Goal: Task Accomplishment & Management: Manage account settings

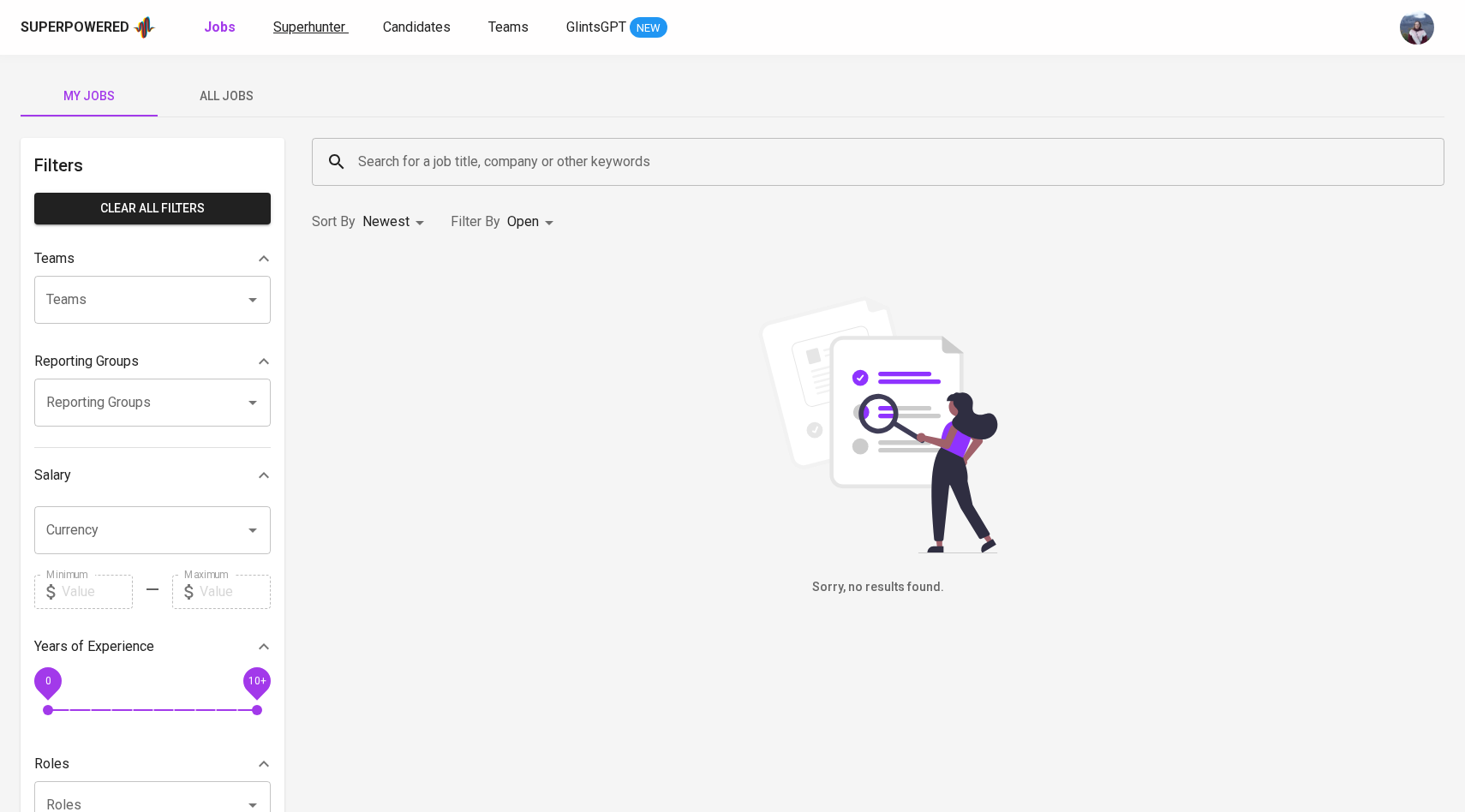
click at [322, 25] on span "Superhunter" at bounding box center [310, 27] width 72 height 17
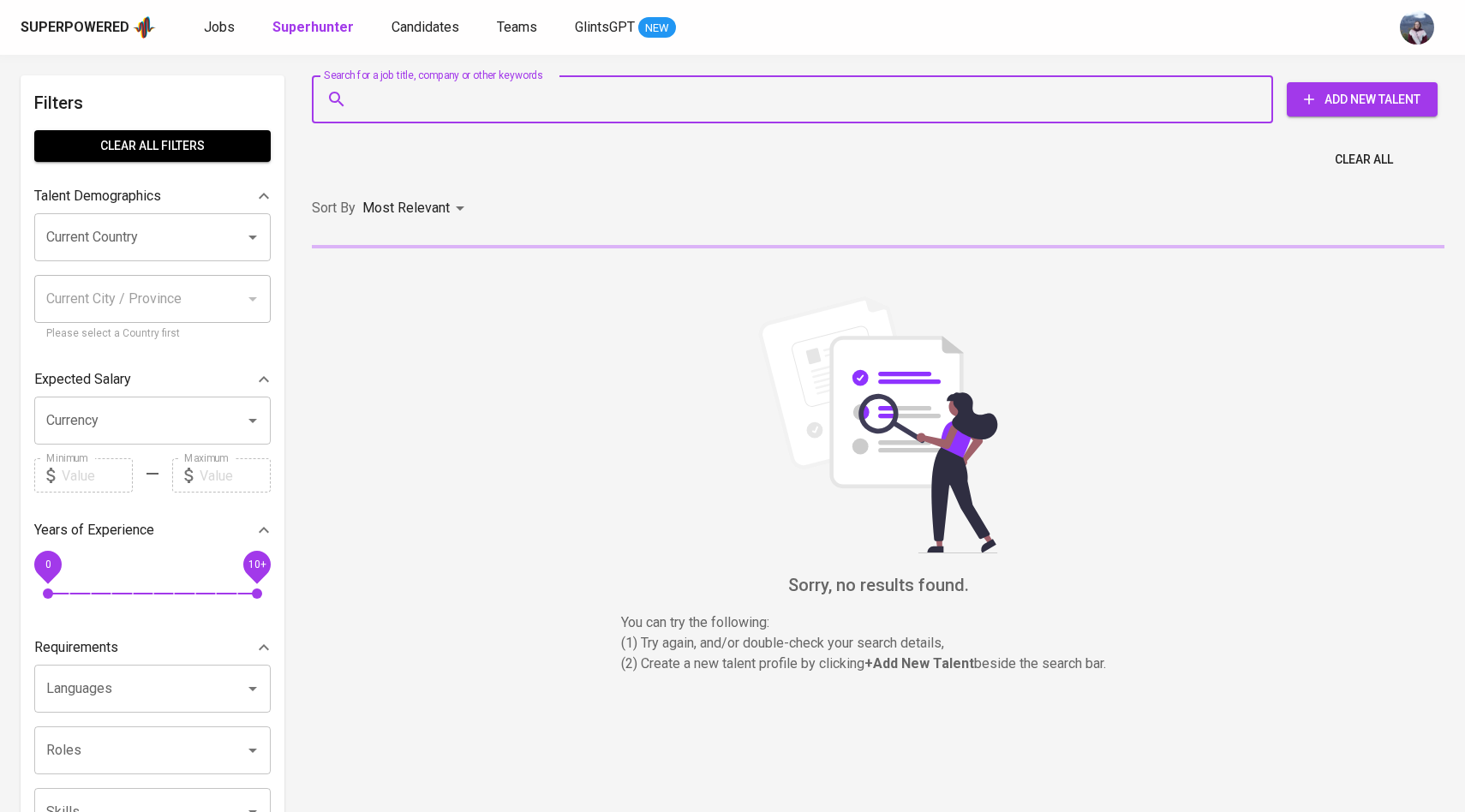
click at [374, 87] on input "Search for a job title, company or other keywords" at bounding box center [797, 99] width 886 height 32
paste input "[EMAIL_ADDRESS][DOMAIN_NAME]"
type input "[EMAIL_ADDRESS][DOMAIN_NAME]"
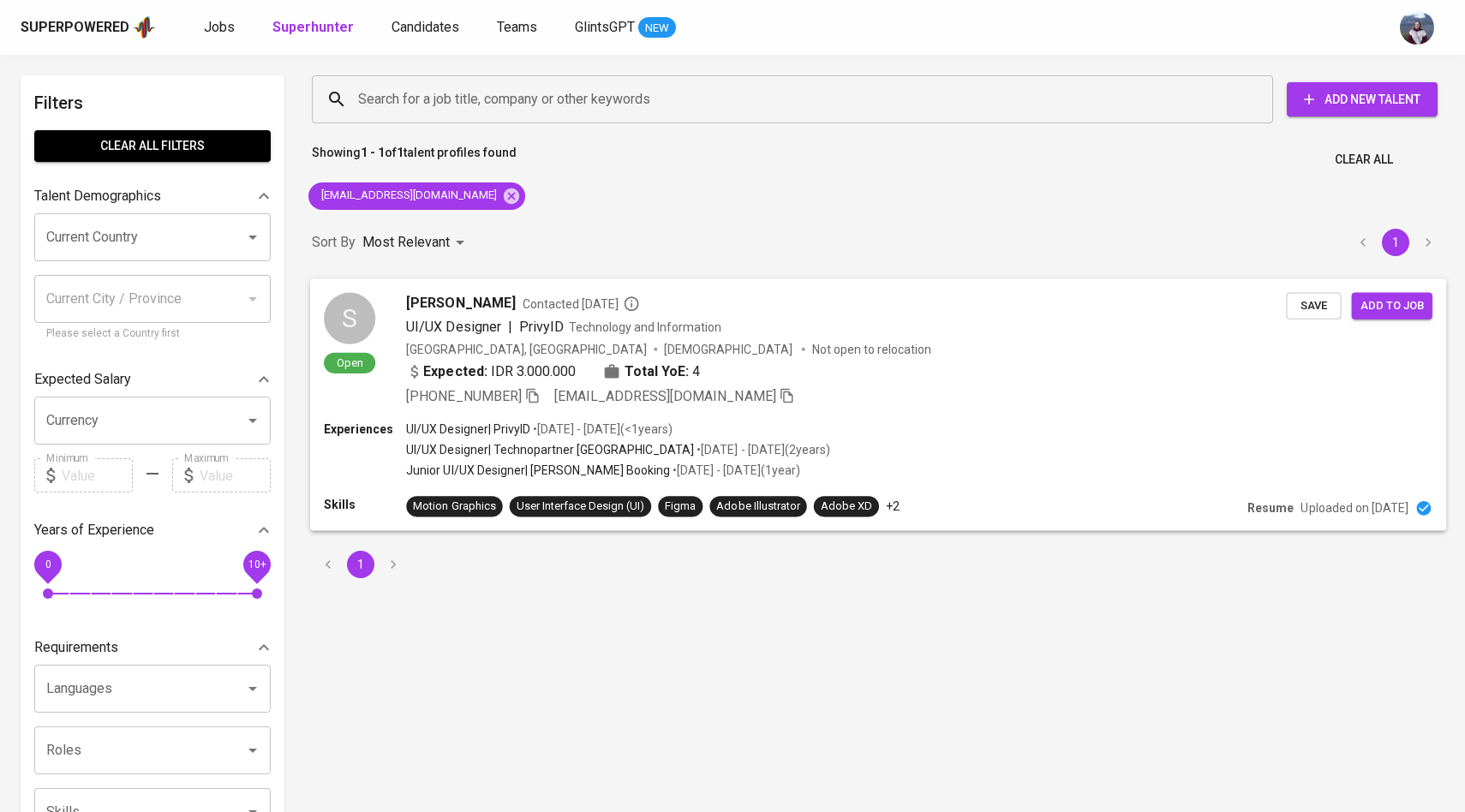
click at [367, 333] on div "S" at bounding box center [349, 318] width 52 height 52
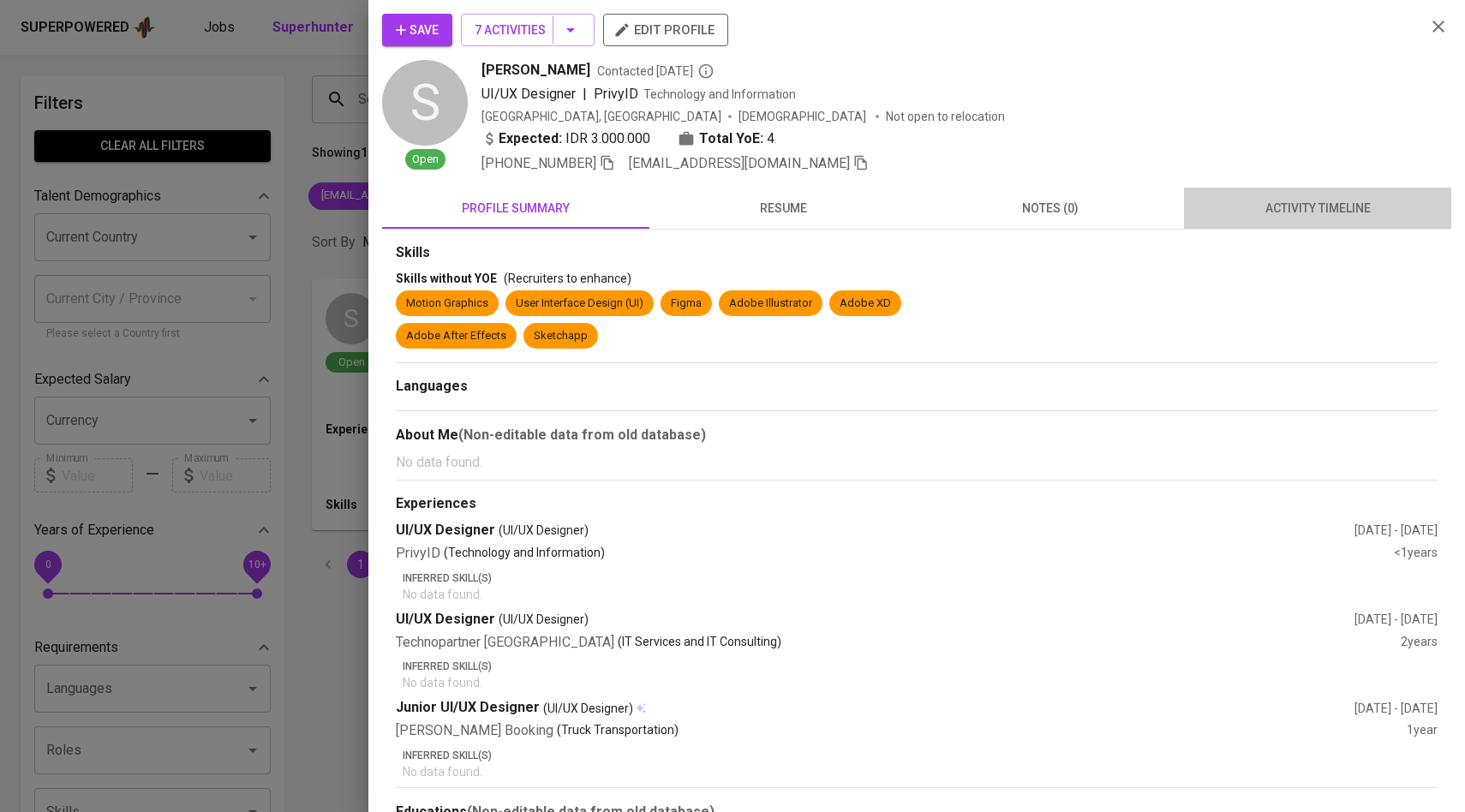
click at [1270, 217] on span "activity timeline" at bounding box center [1317, 208] width 247 height 21
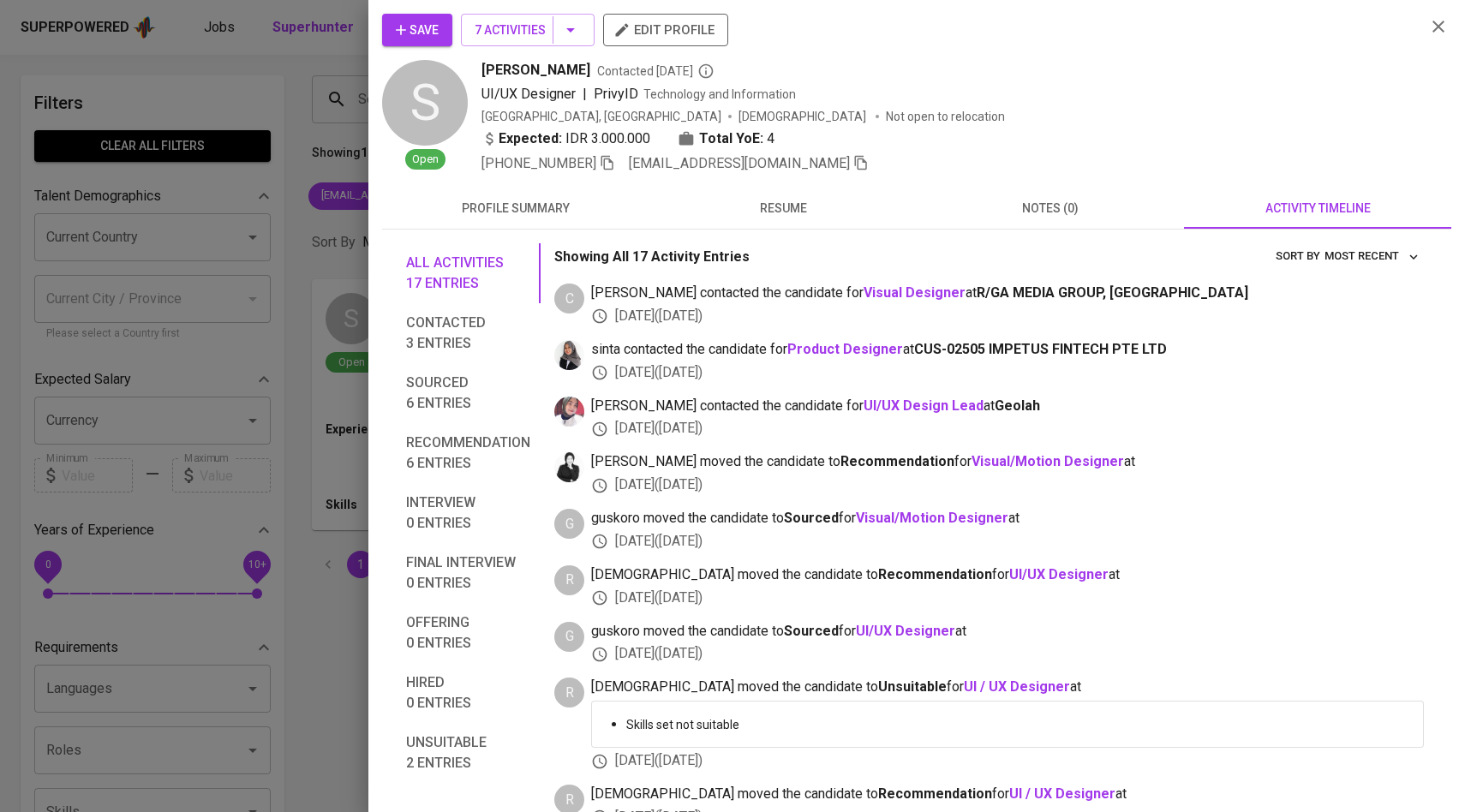
click at [394, 23] on icon "button" at bounding box center [401, 30] width 18 height 18
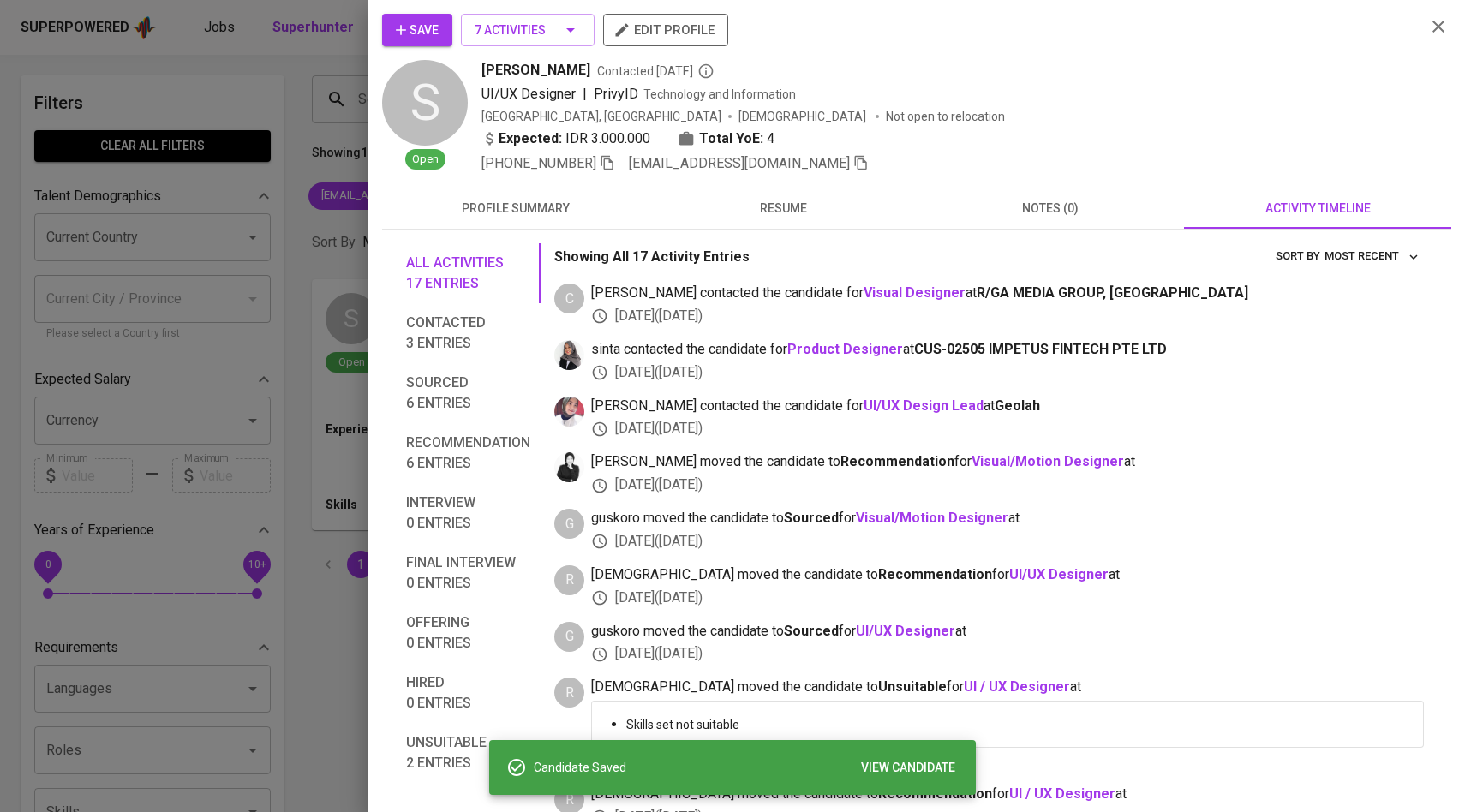
click at [337, 153] on div at bounding box center [732, 406] width 1465 height 812
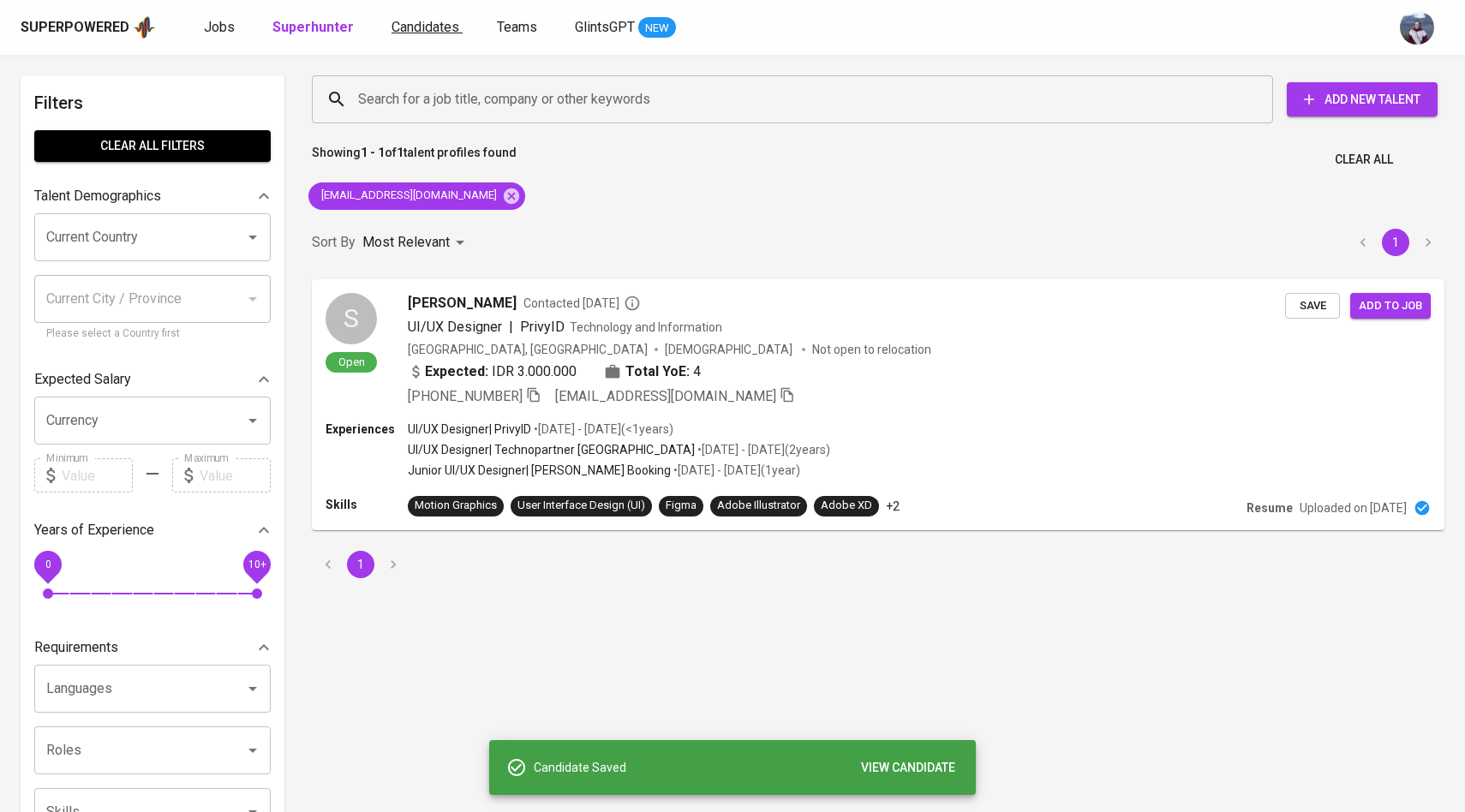
click at [409, 32] on span "Candidates" at bounding box center [425, 27] width 67 height 17
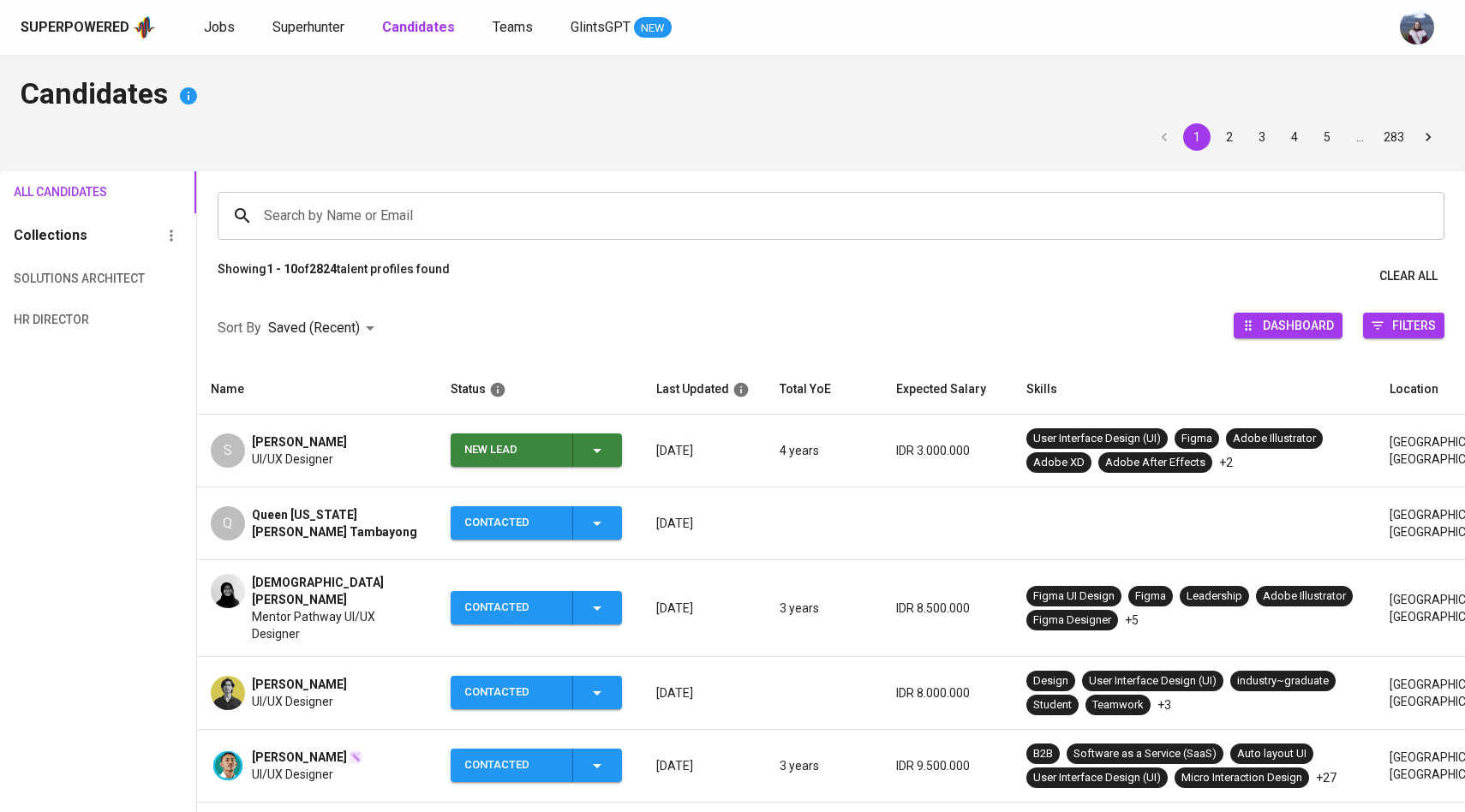
click at [627, 455] on td "New Lead" at bounding box center [540, 451] width 206 height 73
click at [613, 456] on span "New Lead" at bounding box center [536, 450] width 158 height 33
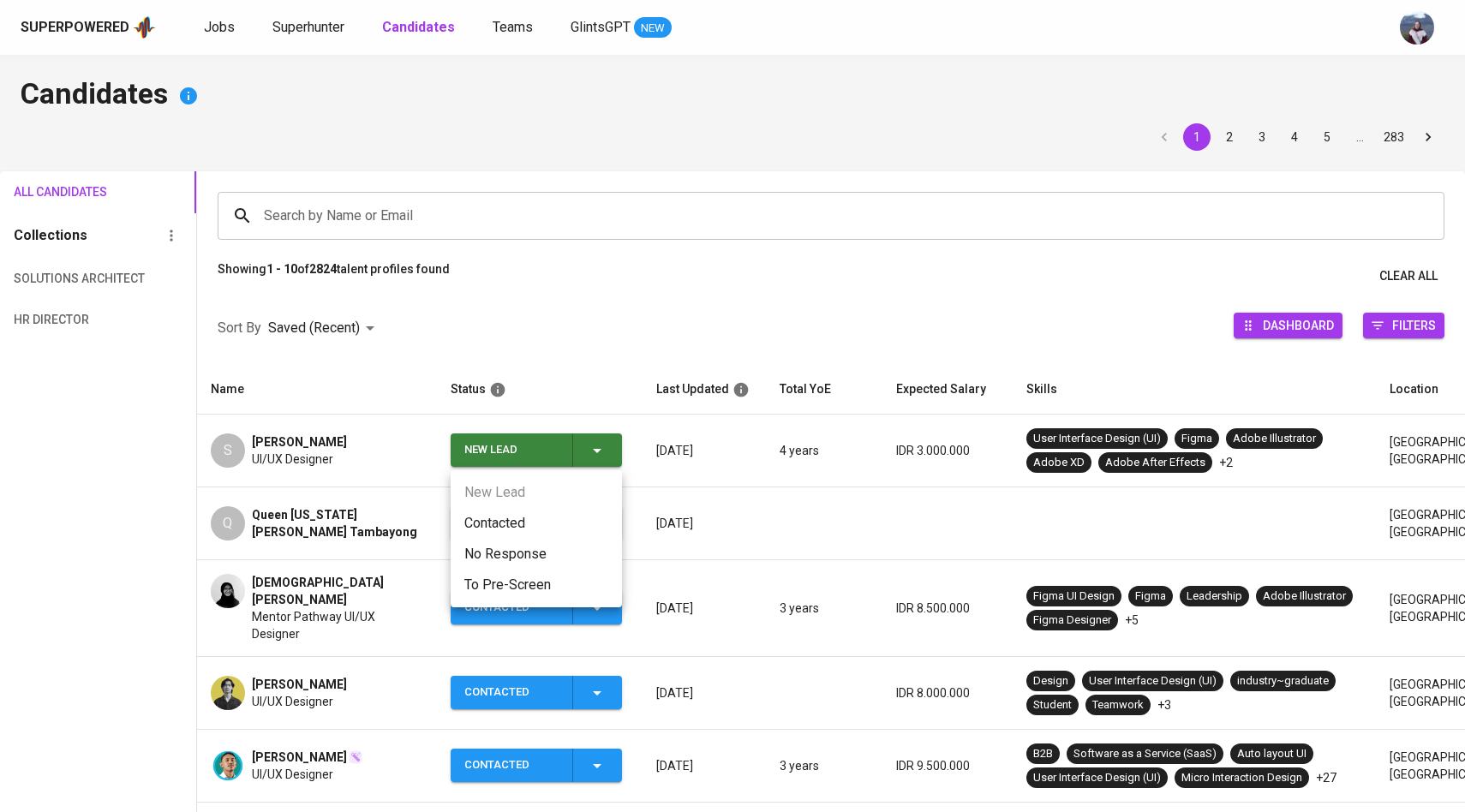
click at [524, 523] on li "Contacted" at bounding box center [536, 523] width 171 height 30
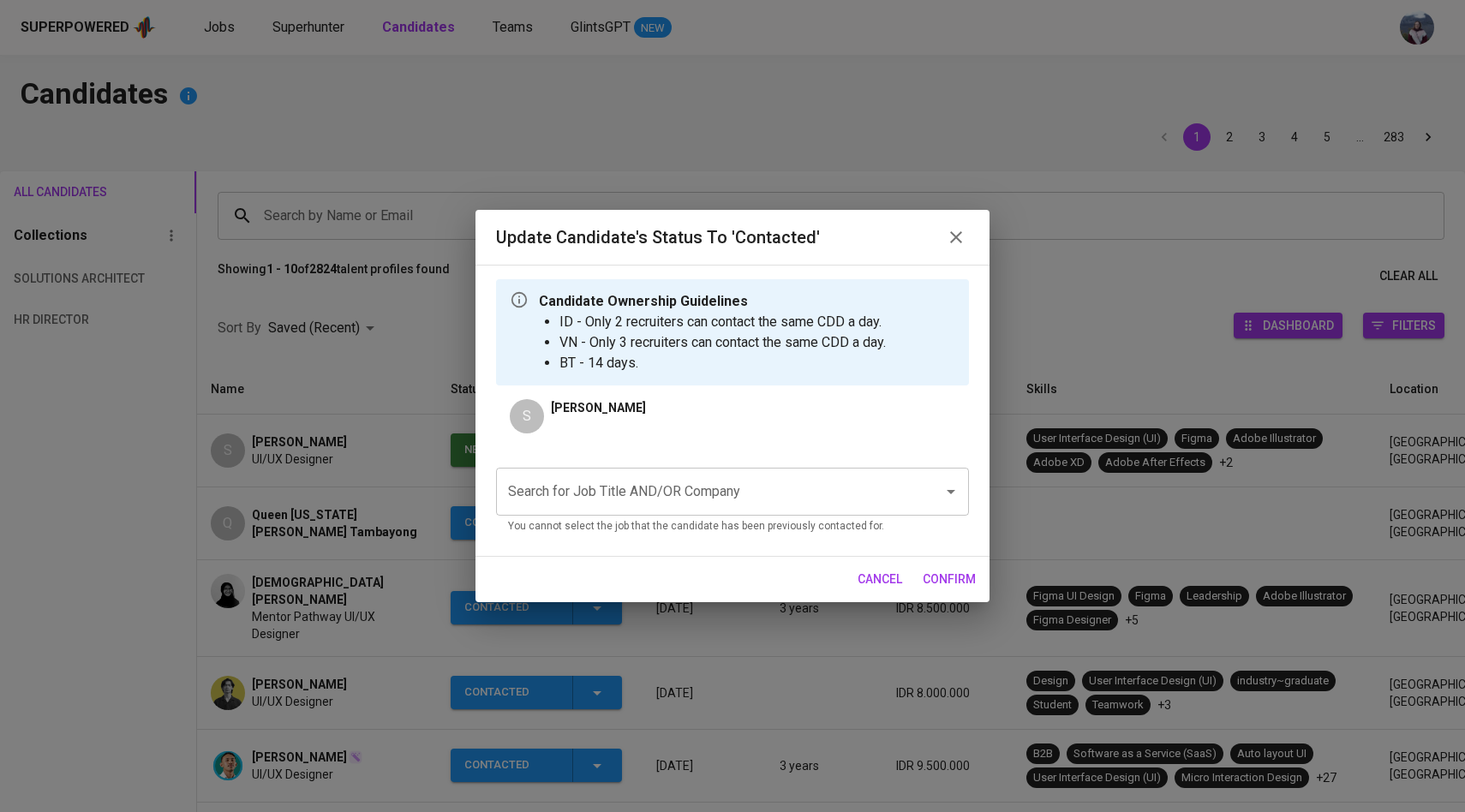
click at [622, 483] on input "Search for Job Title AND/OR Company" at bounding box center [708, 491] width 409 height 32
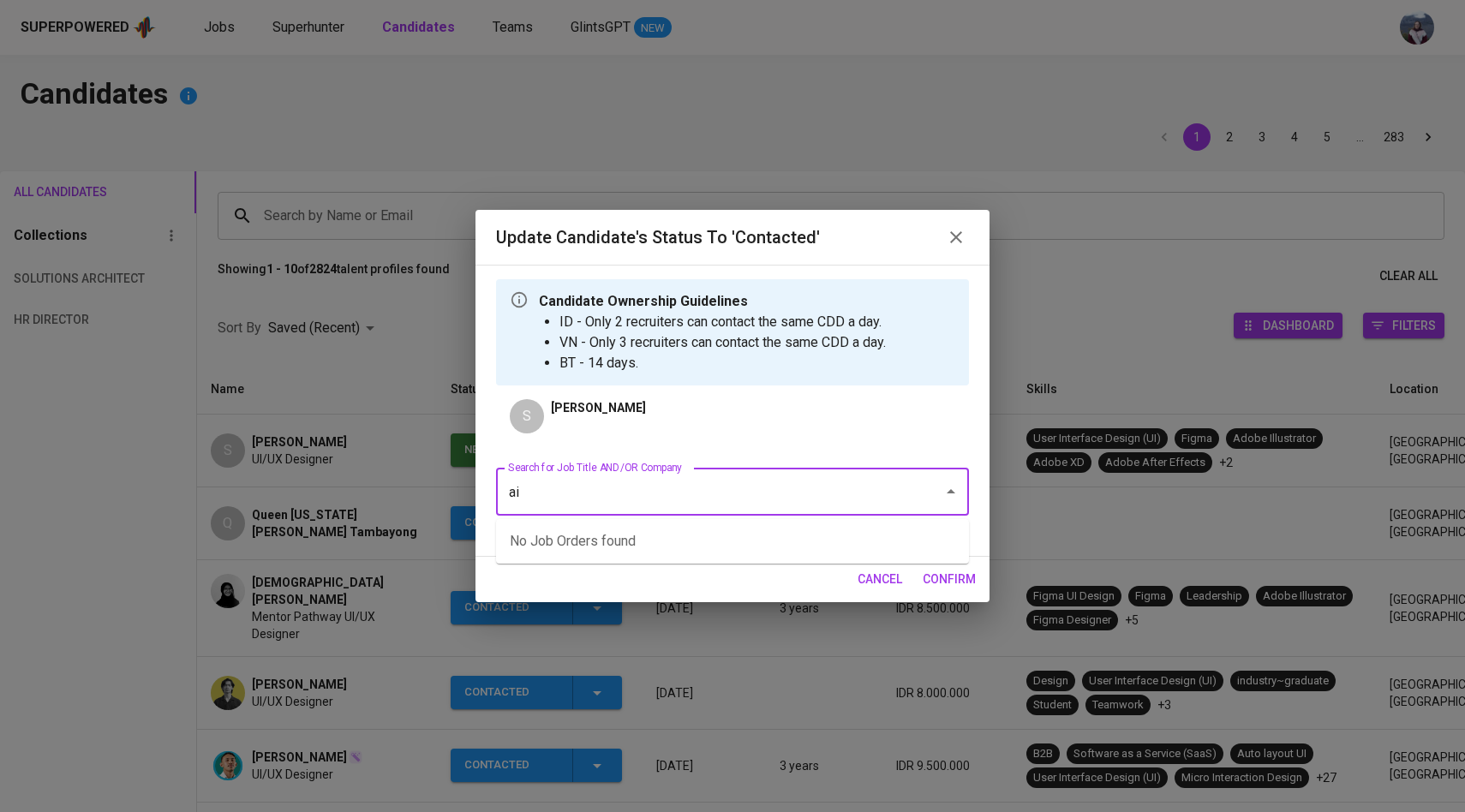
type input "a"
click at [680, 532] on li "UI/UX Designer (AIA Singapore Private Limited)" at bounding box center [733, 540] width 473 height 30
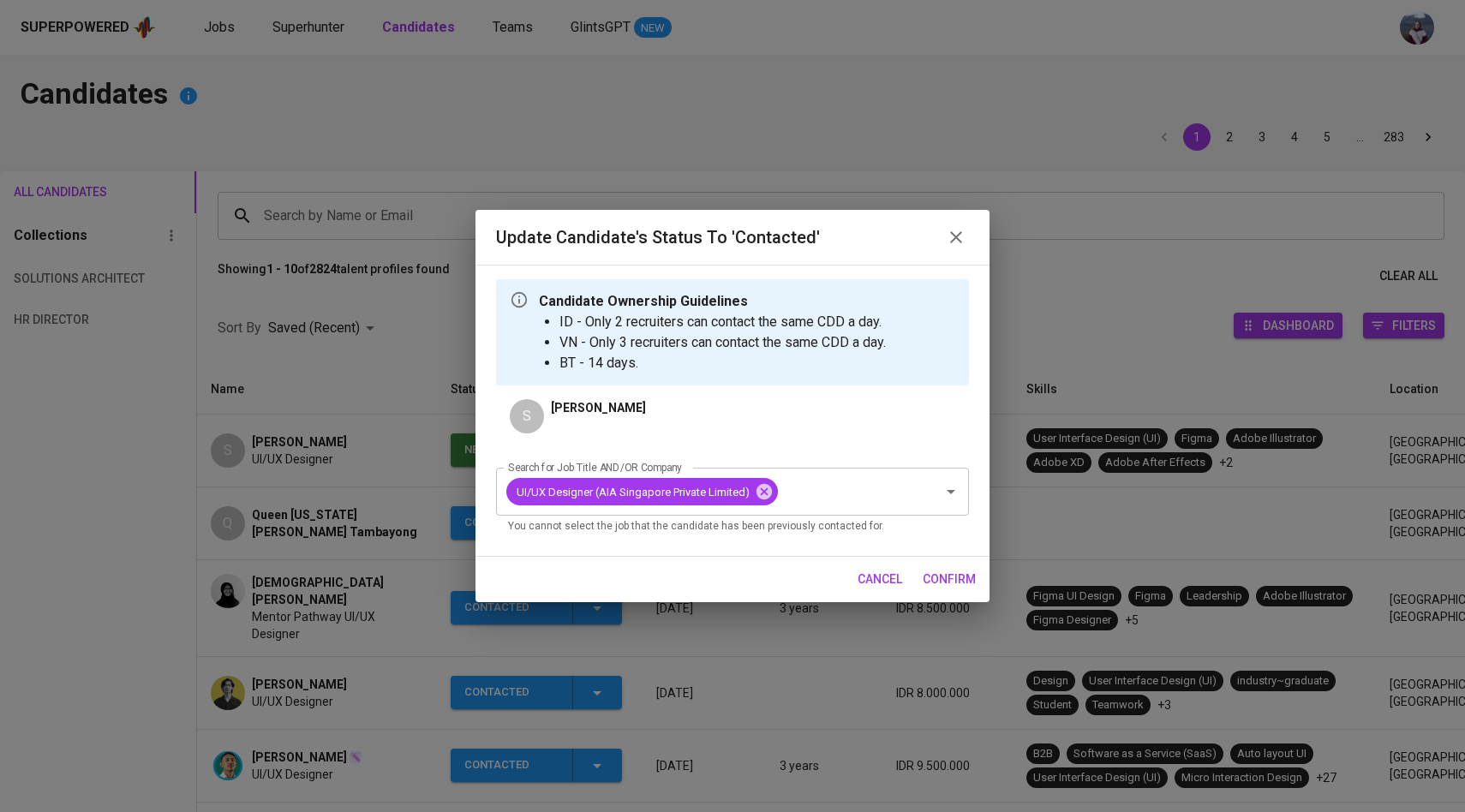
click at [946, 576] on span "confirm" at bounding box center [949, 579] width 53 height 21
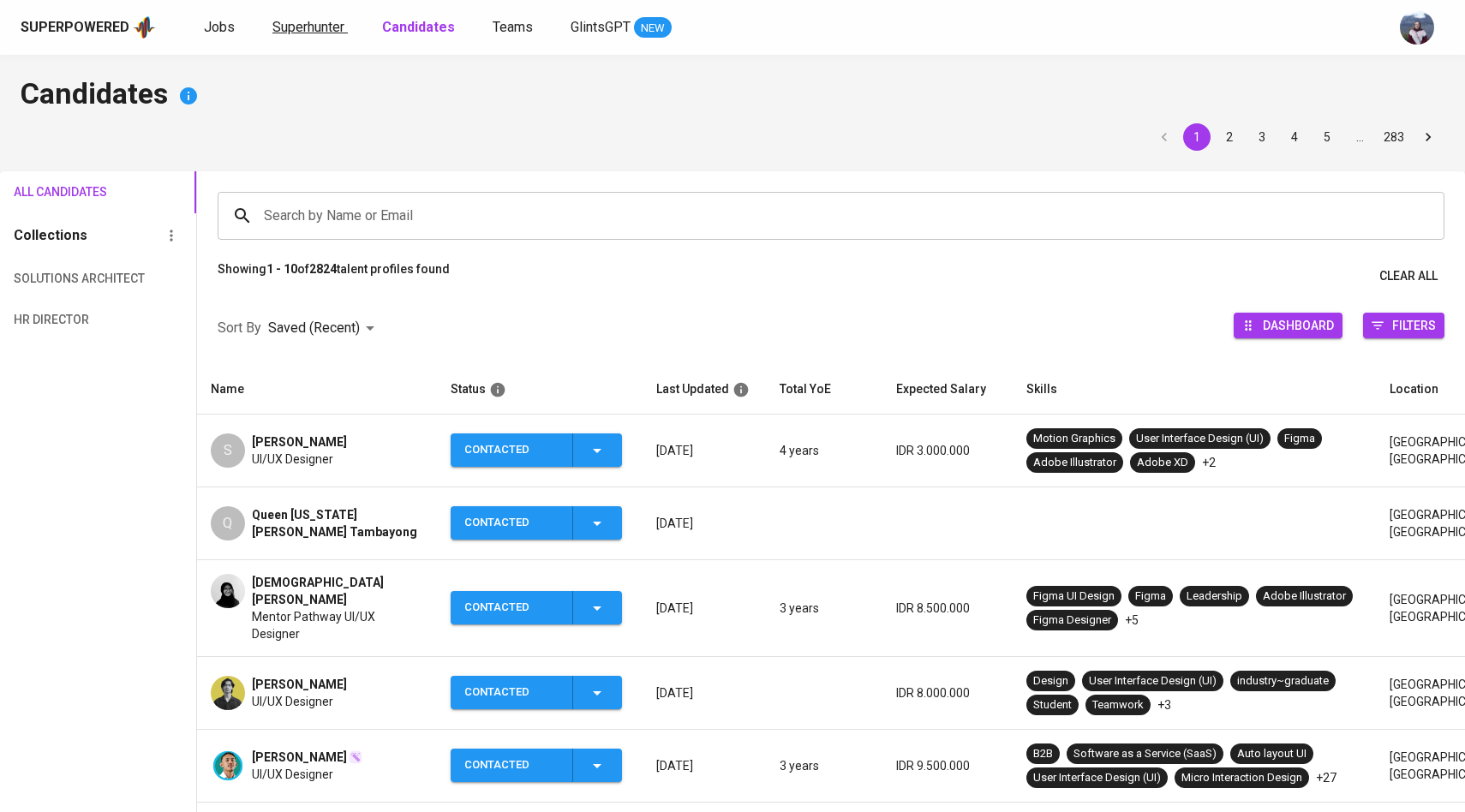
click at [315, 26] on span "Superhunter" at bounding box center [309, 27] width 72 height 17
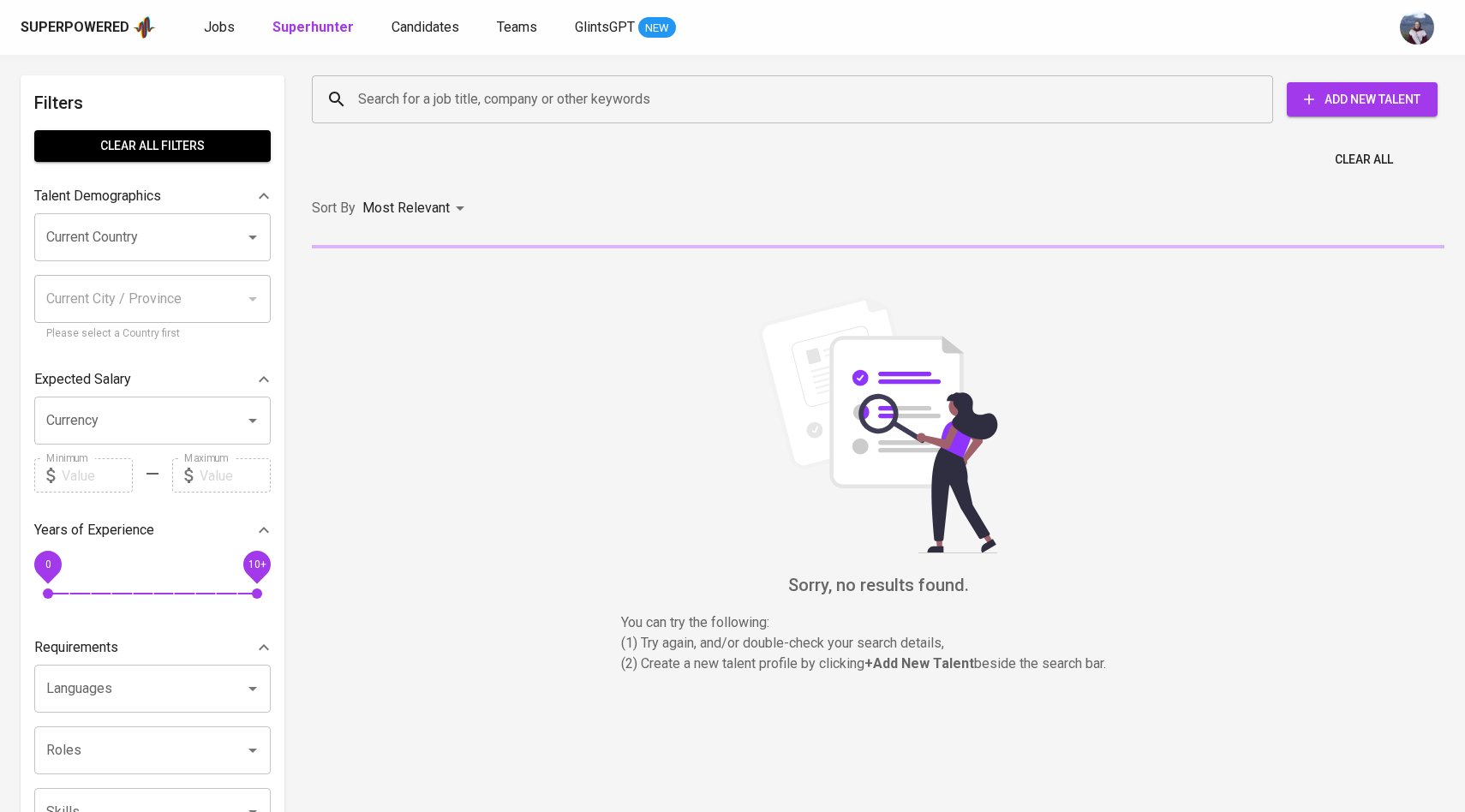
click at [393, 100] on input "Search for a job title, company or other keywords" at bounding box center [797, 99] width 886 height 32
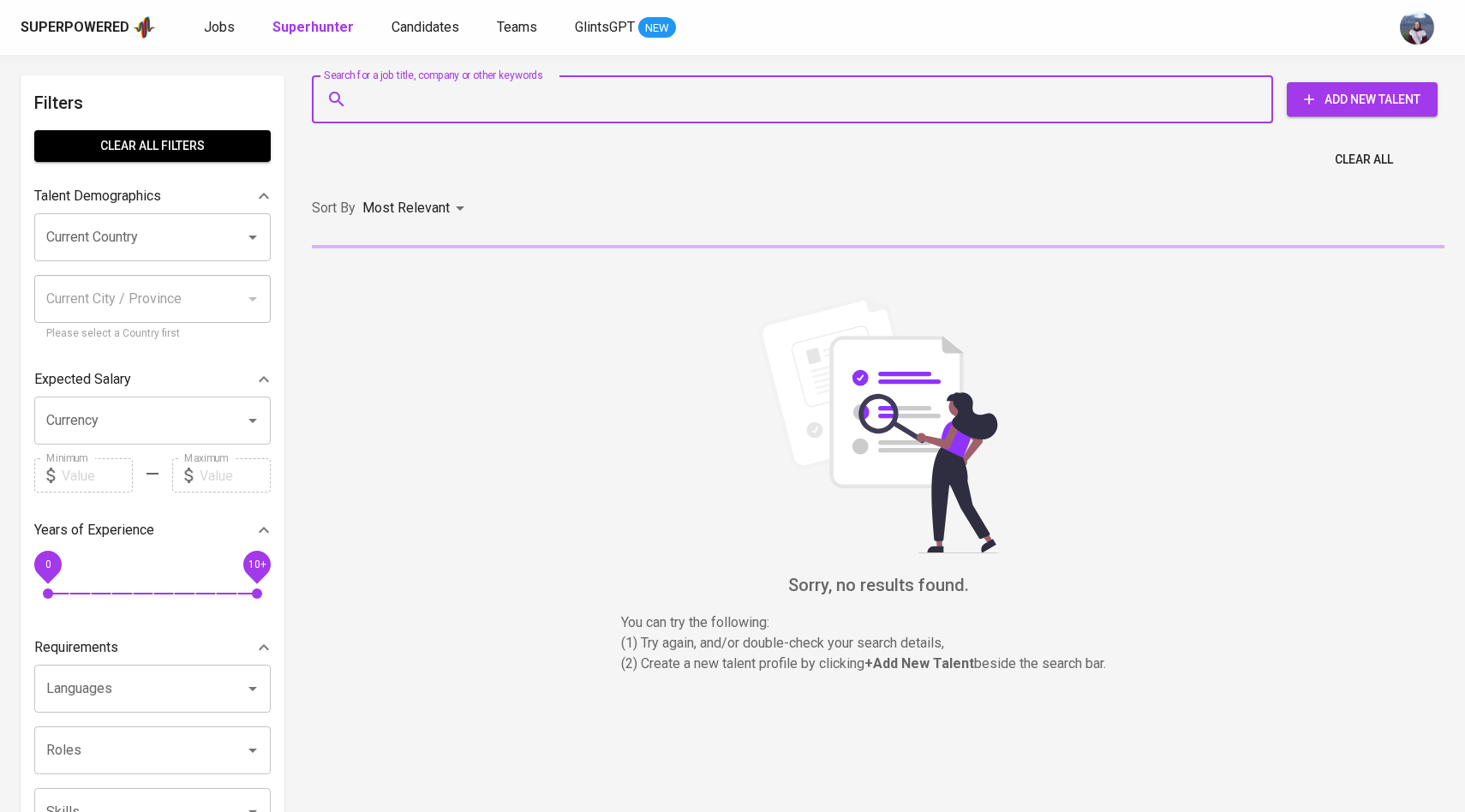
paste input "[EMAIL_ADDRESS][DOMAIN_NAME]"
type input "[EMAIL_ADDRESS][DOMAIN_NAME]"
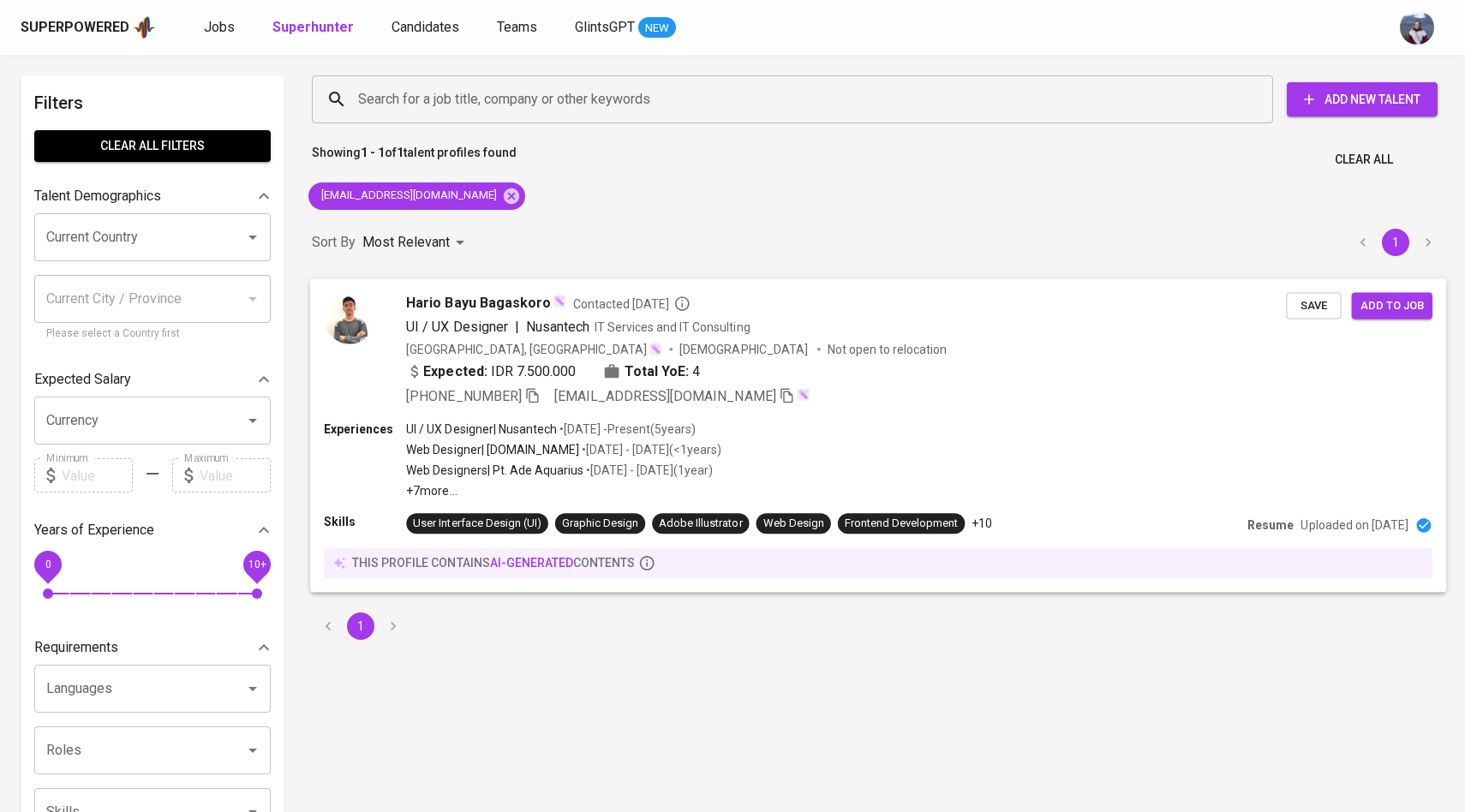
click at [352, 326] on img at bounding box center [349, 318] width 52 height 52
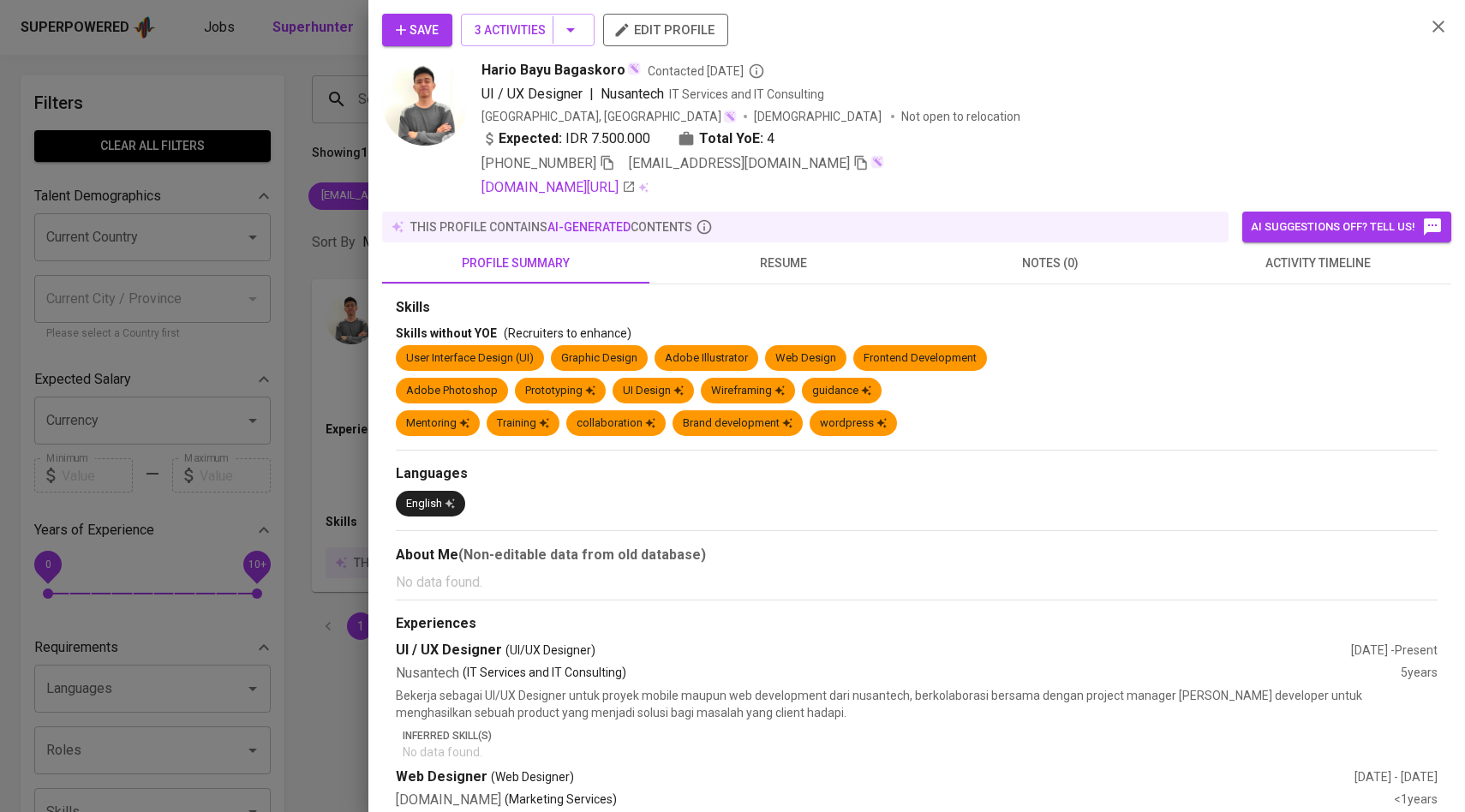
click at [1329, 261] on span "activity timeline" at bounding box center [1317, 263] width 247 height 21
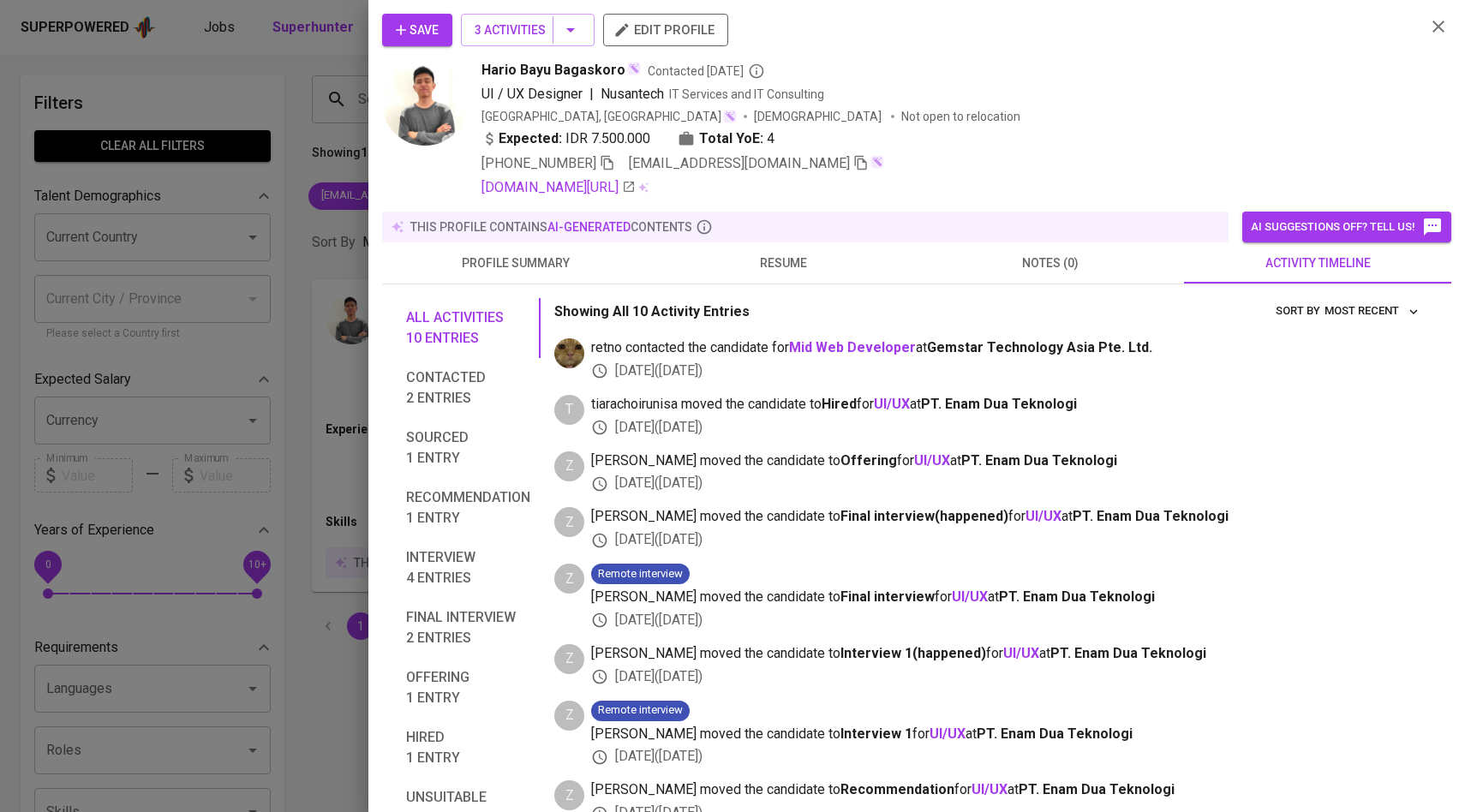
click at [433, 26] on span "Save" at bounding box center [417, 30] width 43 height 21
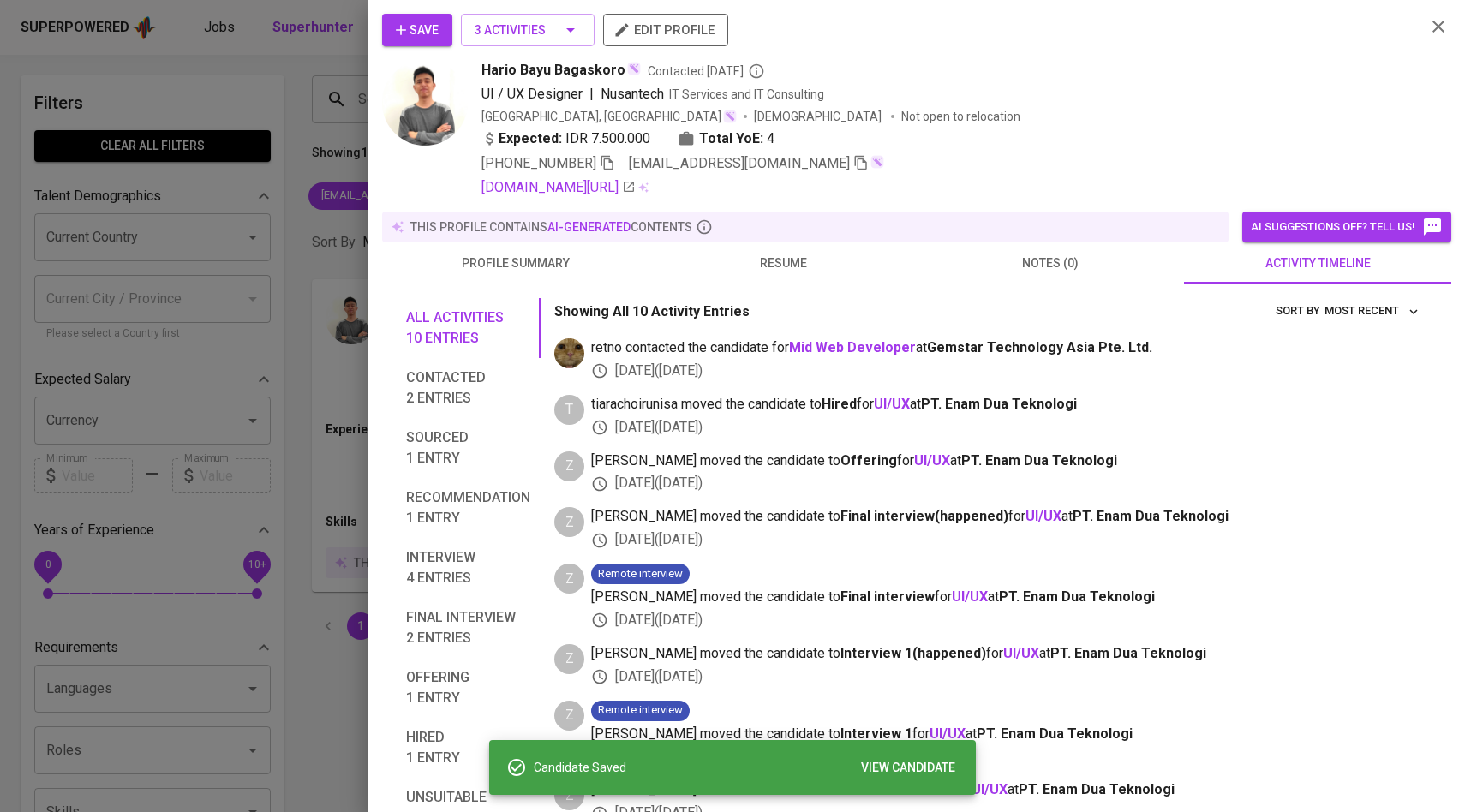
click at [222, 70] on div at bounding box center [732, 406] width 1465 height 812
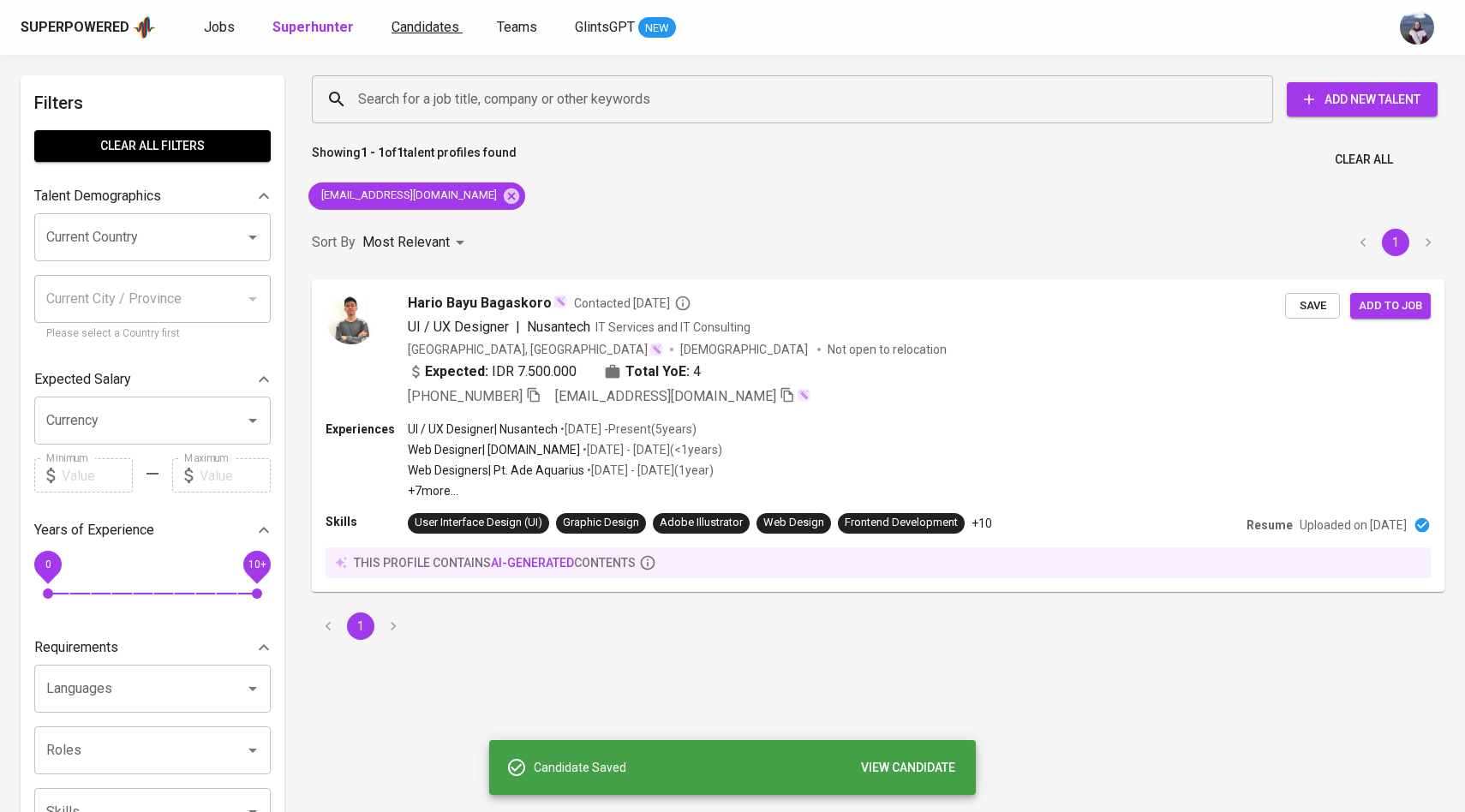
click at [408, 23] on span "Candidates" at bounding box center [425, 27] width 67 height 17
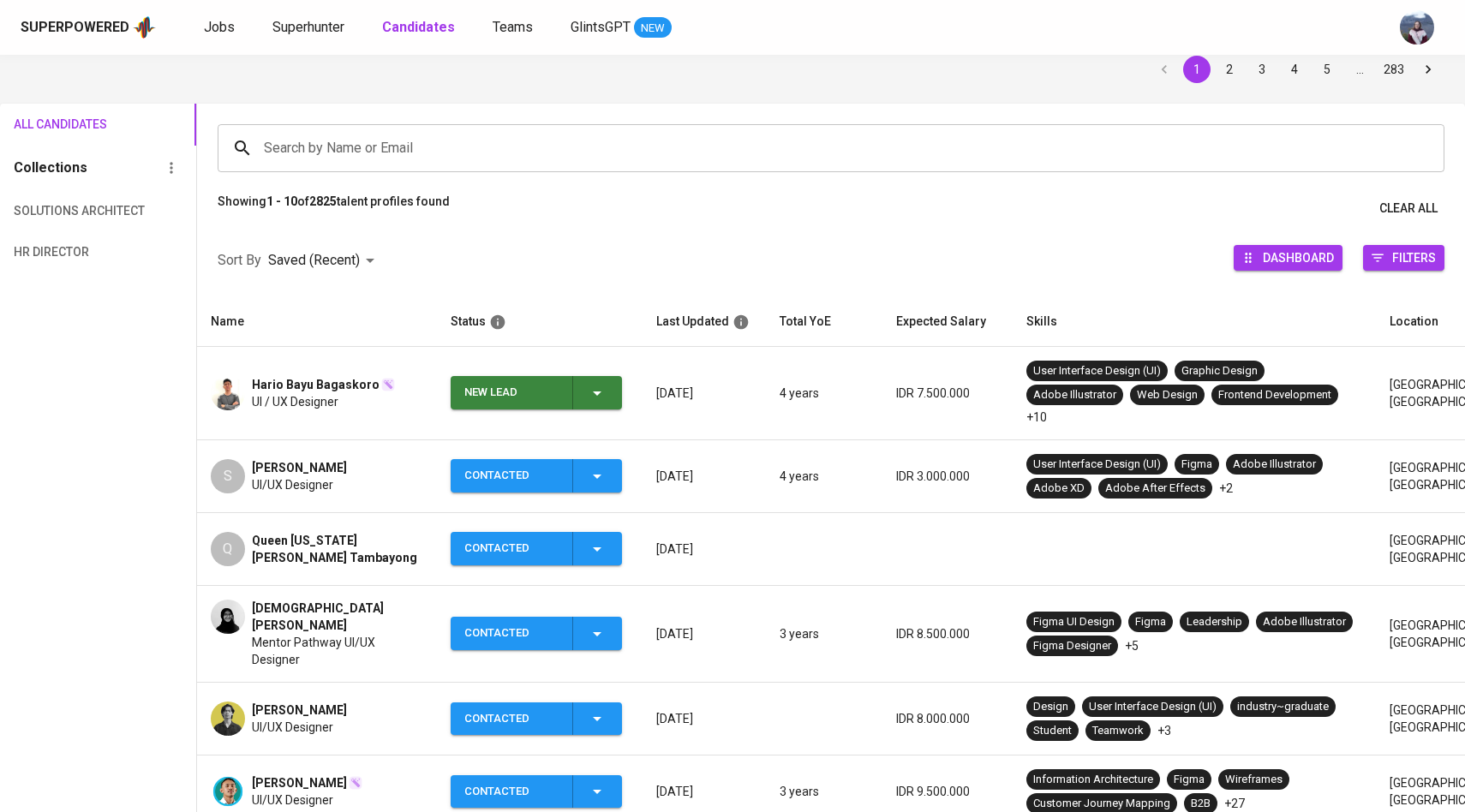
scroll to position [76, 0]
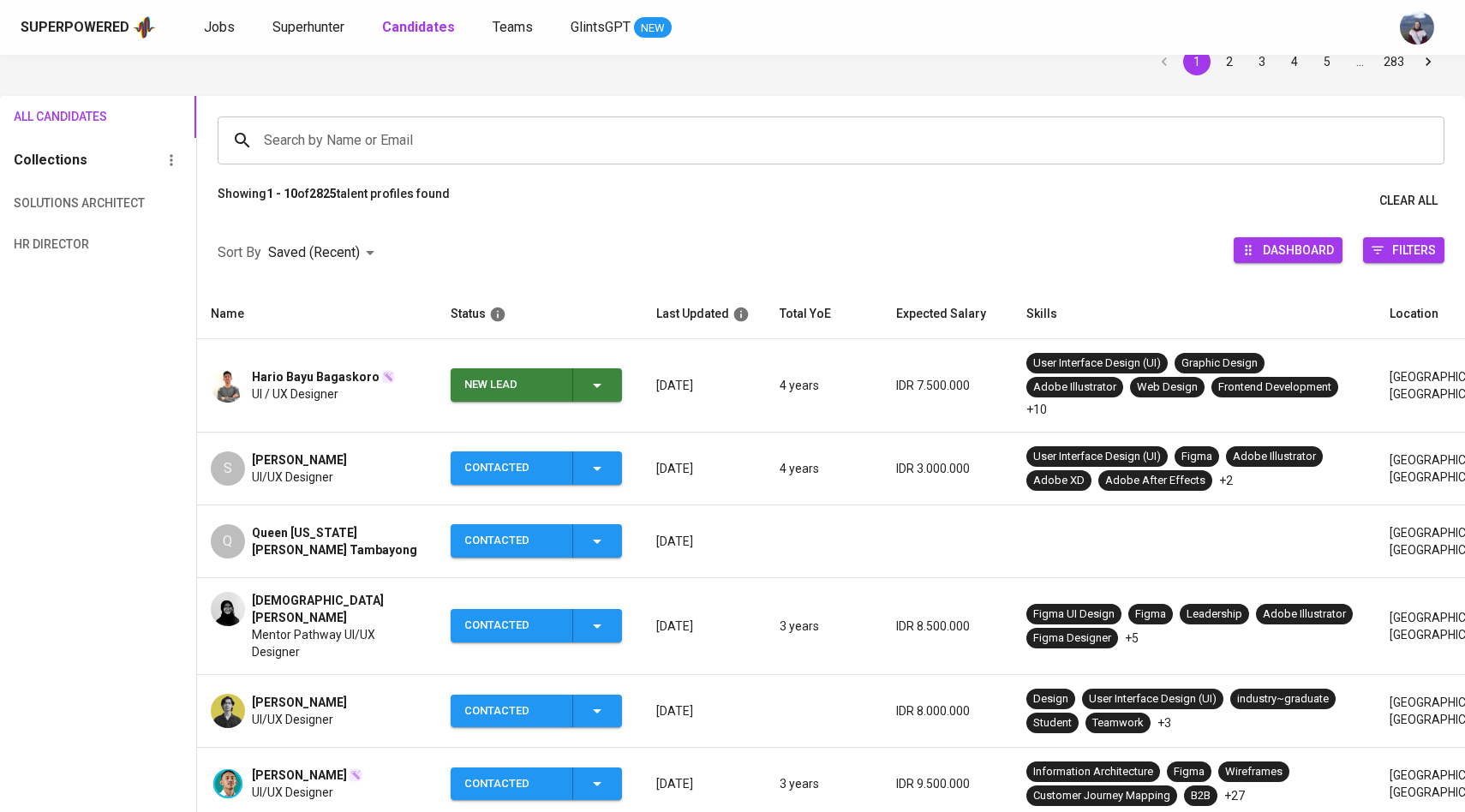
click at [592, 375] on icon "button" at bounding box center [597, 385] width 20 height 20
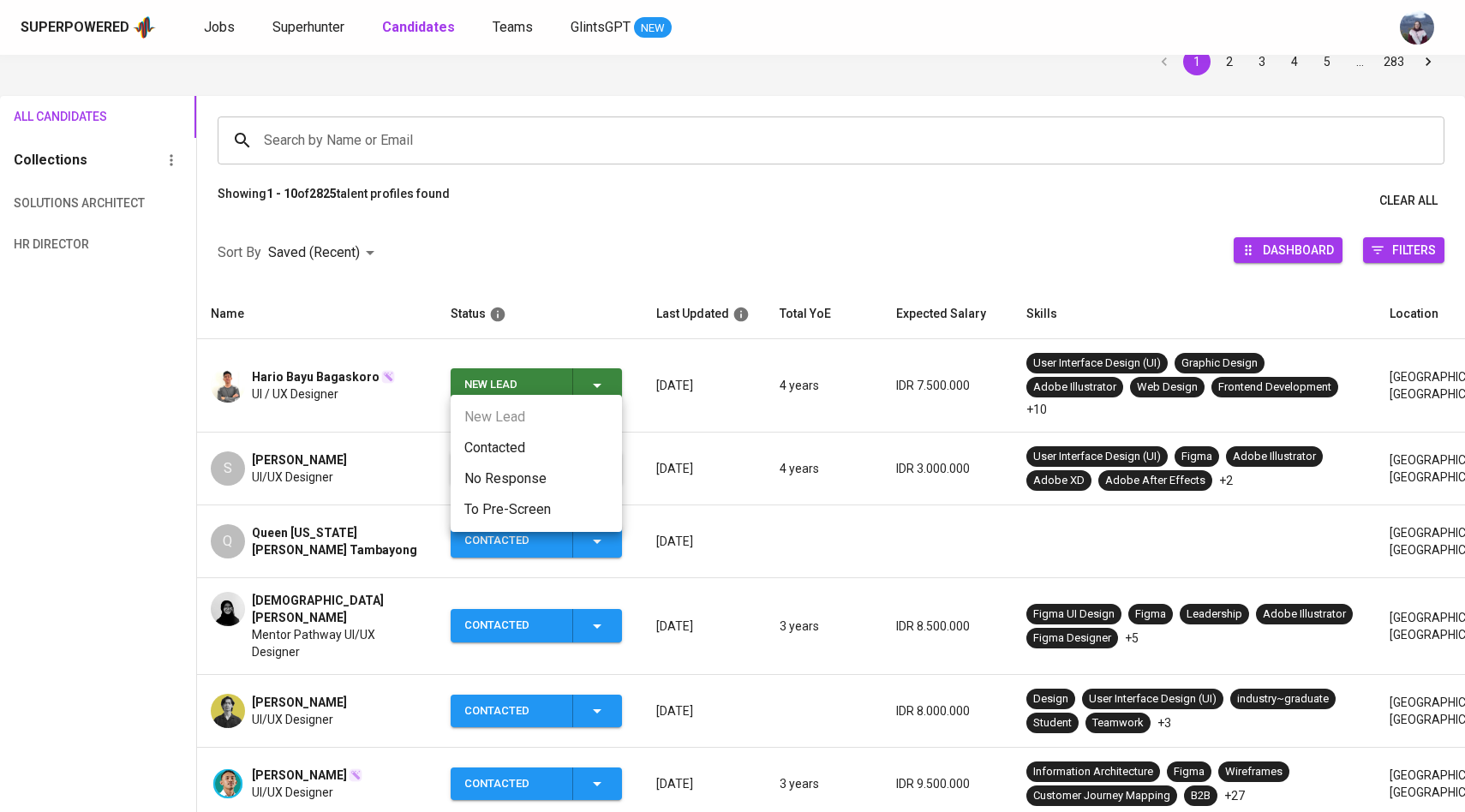
click at [501, 446] on li "Contacted" at bounding box center [536, 447] width 171 height 30
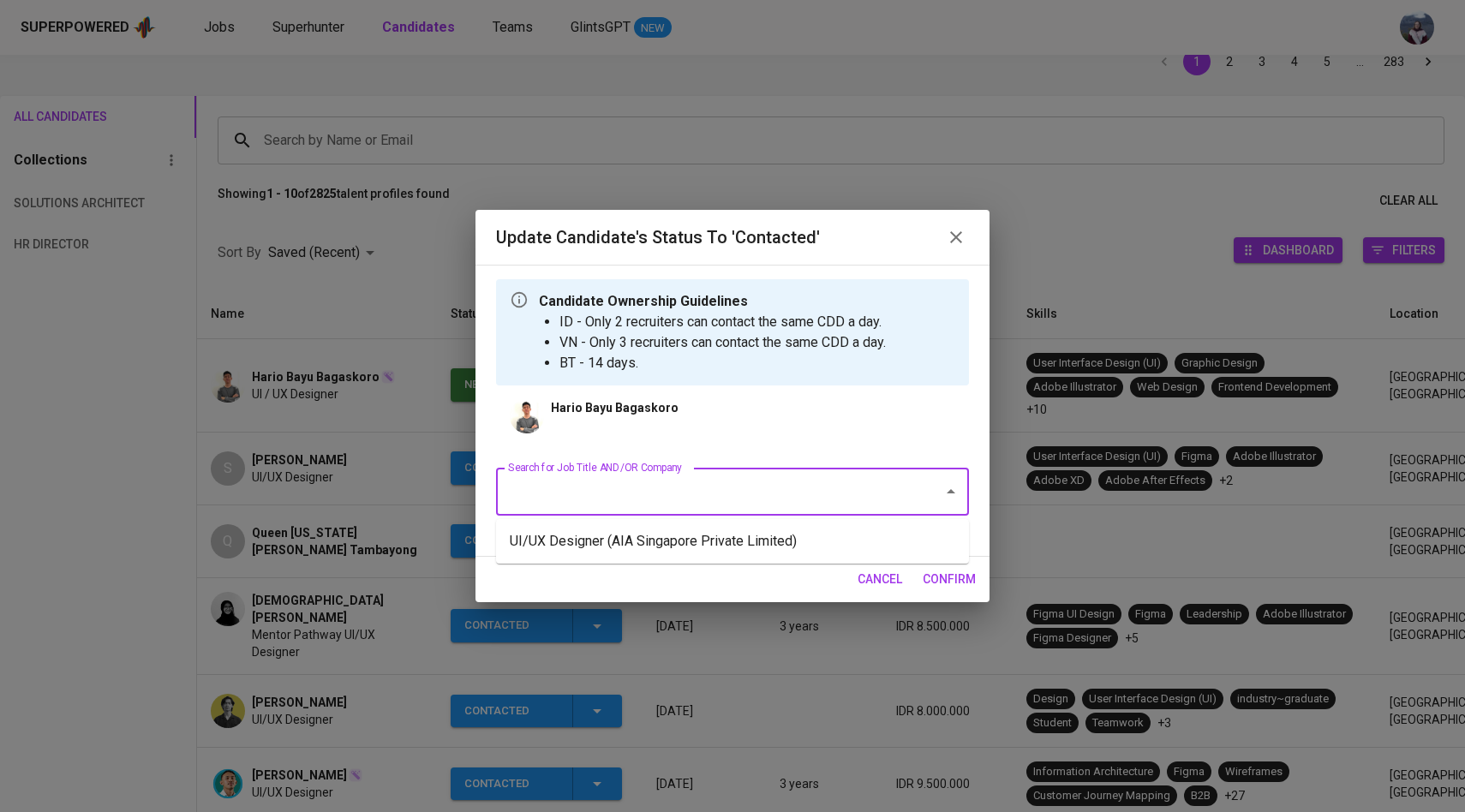
click at [593, 478] on input "Search for Job Title AND/OR Company" at bounding box center [708, 491] width 409 height 32
click at [630, 541] on li "UI/UX Designer (AIA Singapore Private Limited)" at bounding box center [733, 540] width 473 height 30
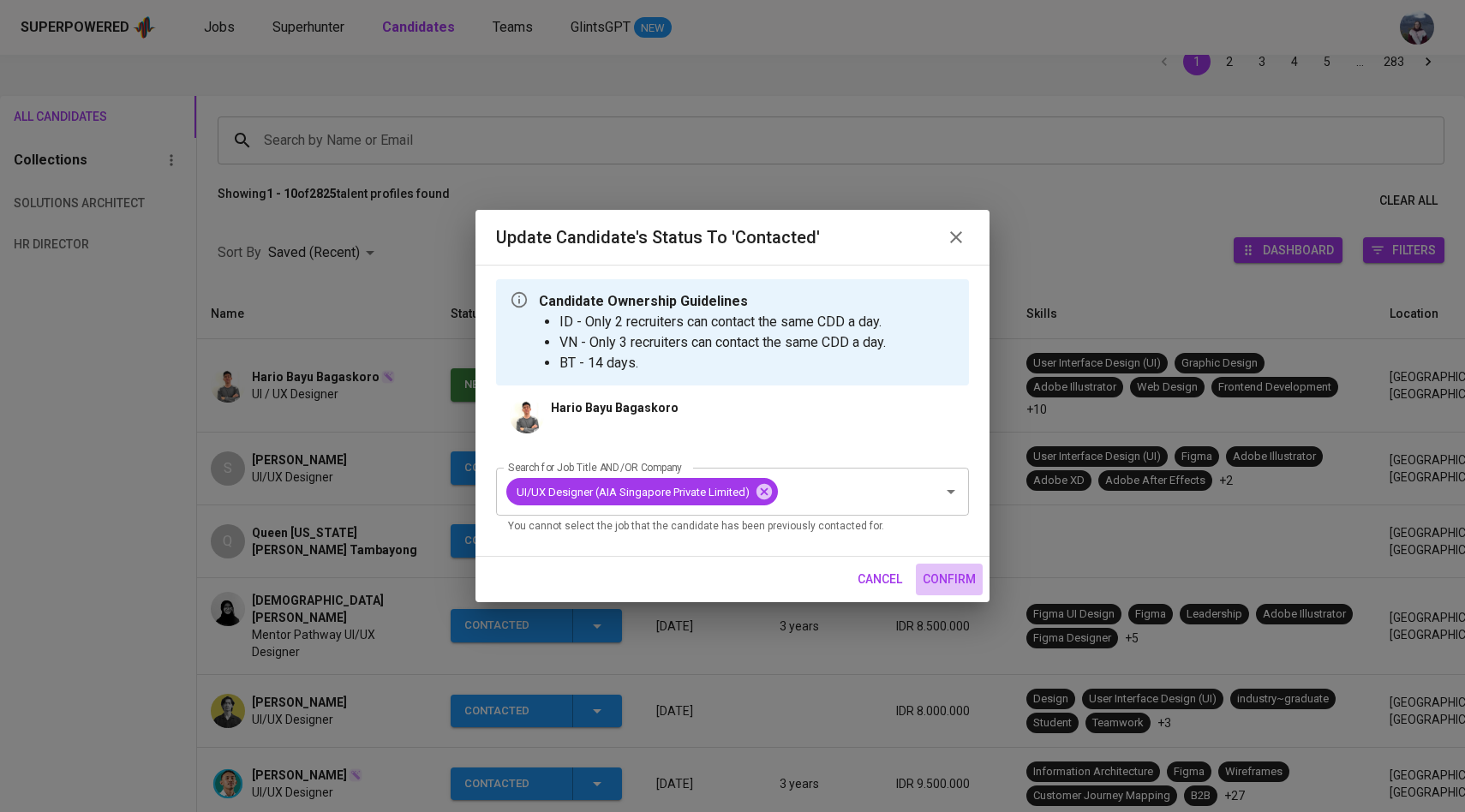
click at [954, 587] on span "confirm" at bounding box center [949, 579] width 53 height 21
